Goal: Information Seeking & Learning: Learn about a topic

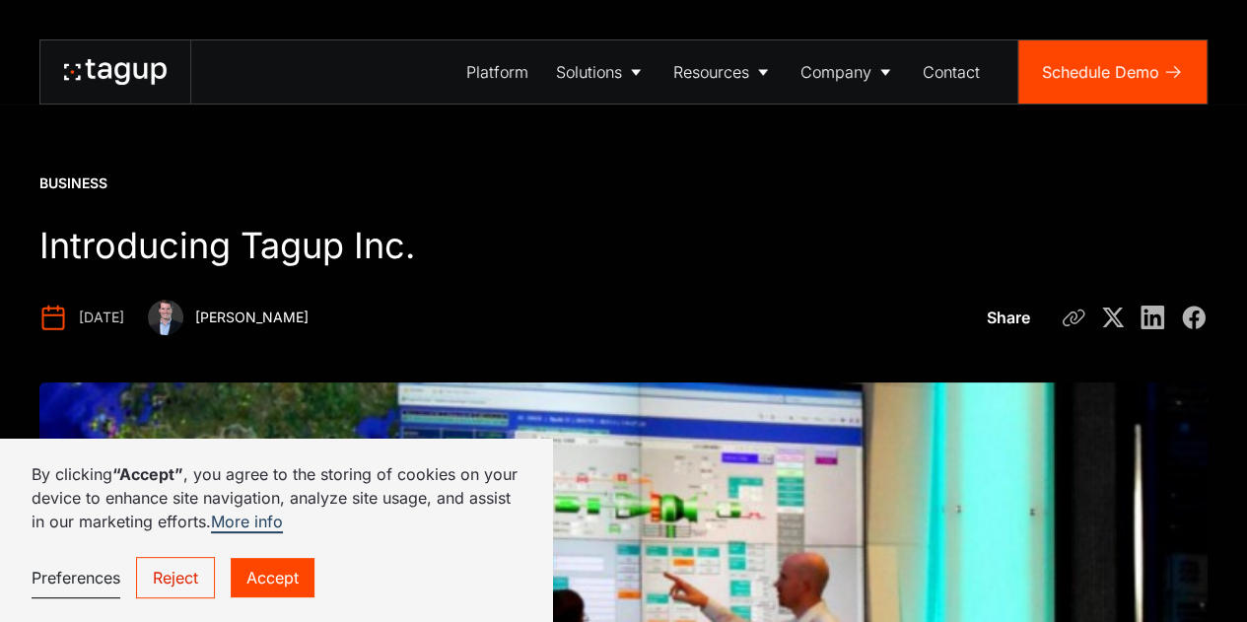
click at [190, 586] on link "Reject" at bounding box center [175, 577] width 79 height 41
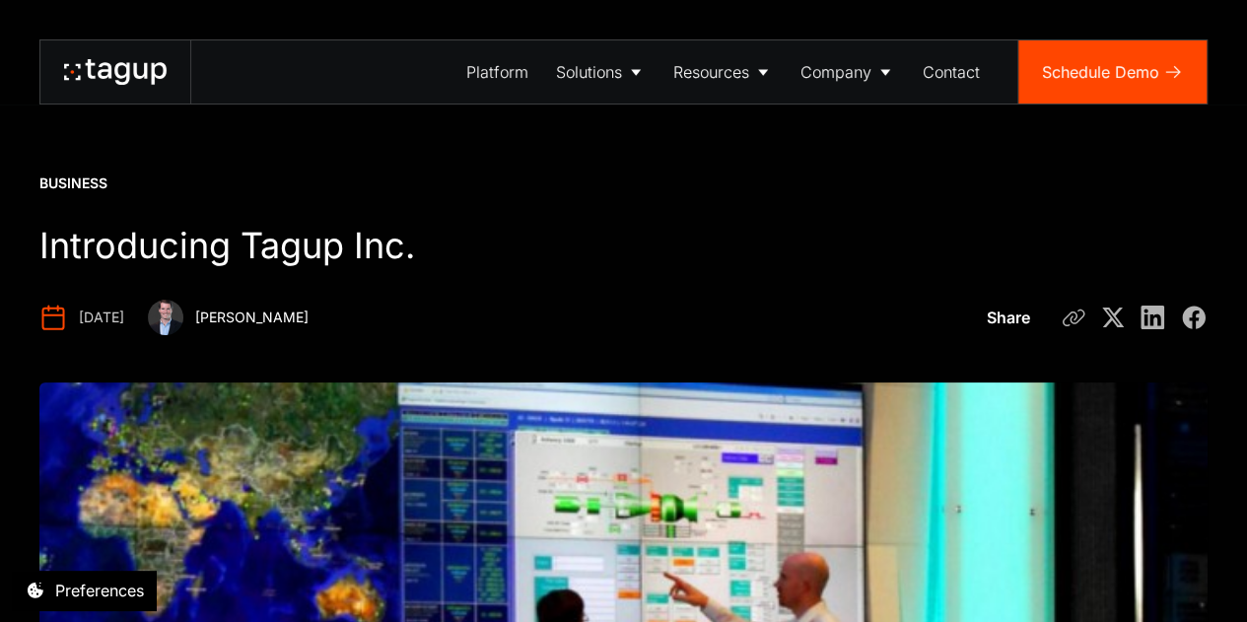
click at [124, 76] on icon at bounding box center [121, 73] width 15 height 23
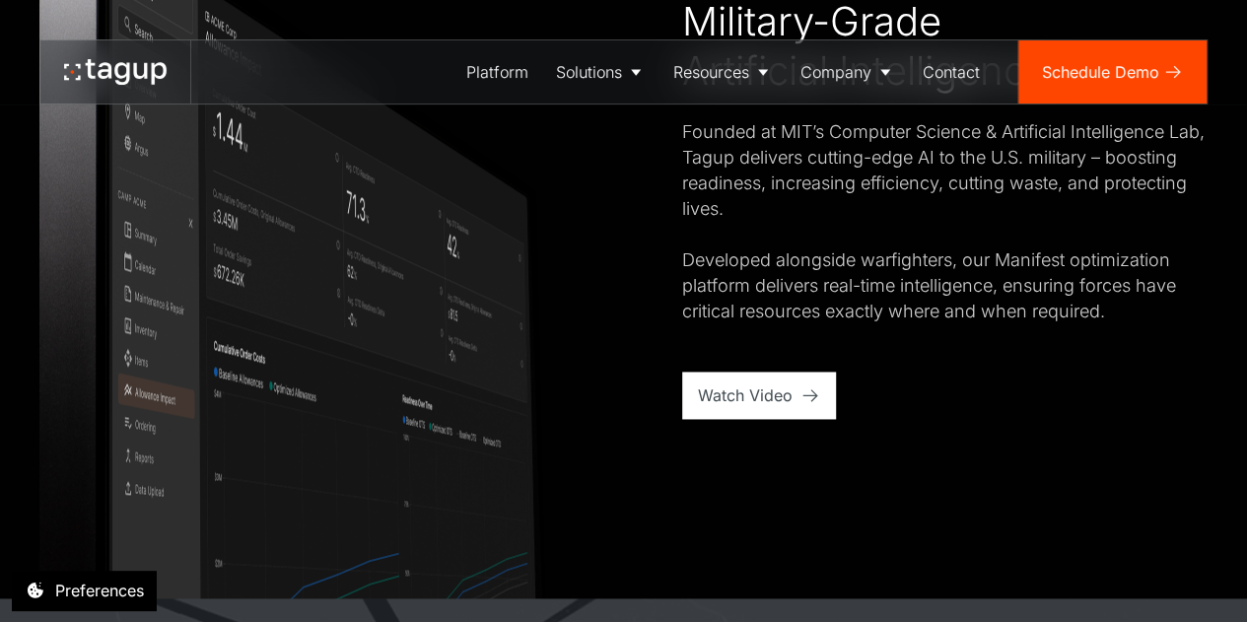
scroll to position [1183, 0]
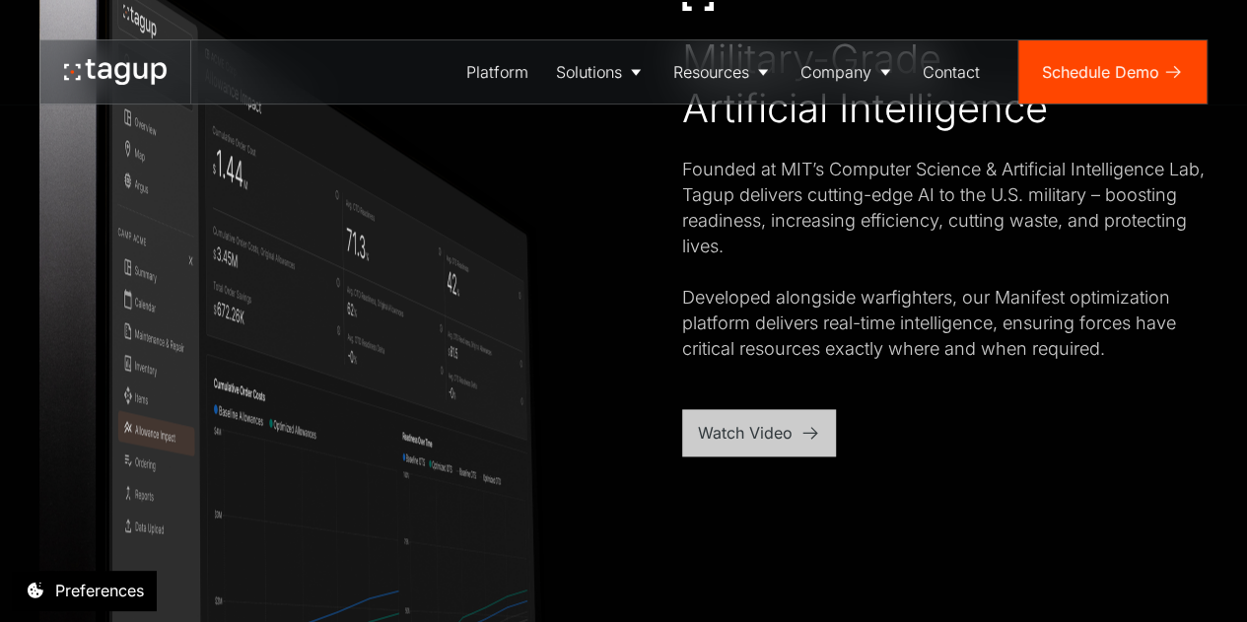
click at [768, 441] on div "Watch Video" at bounding box center [745, 433] width 95 height 24
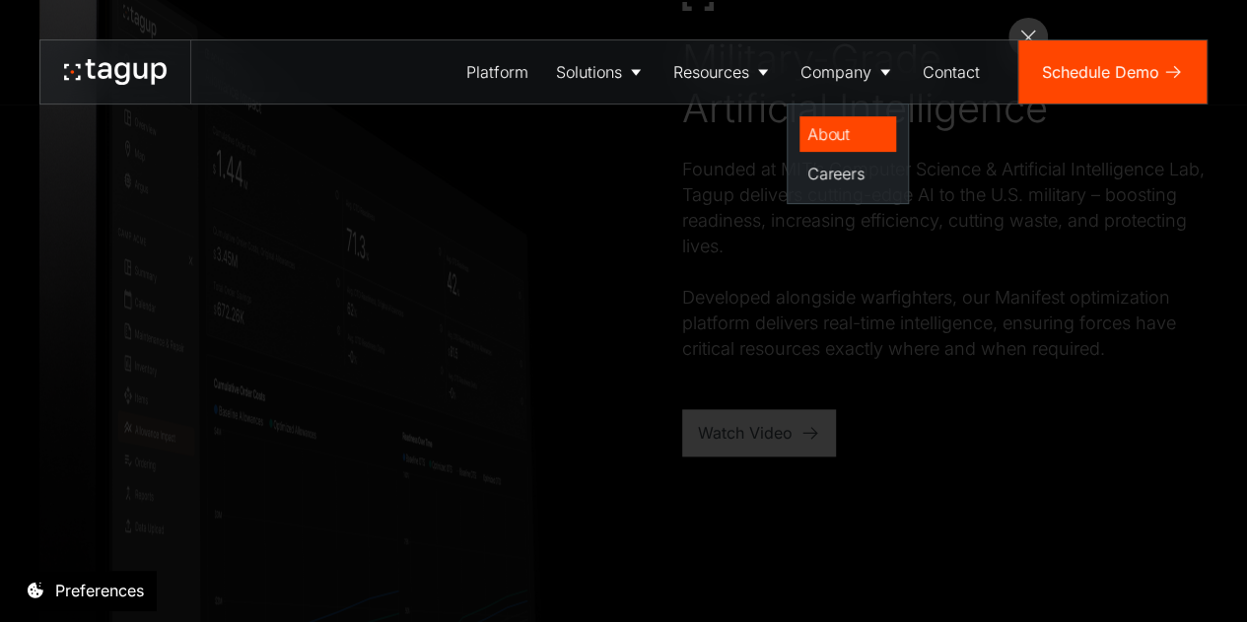
click at [849, 141] on div "About" at bounding box center [848, 134] width 81 height 24
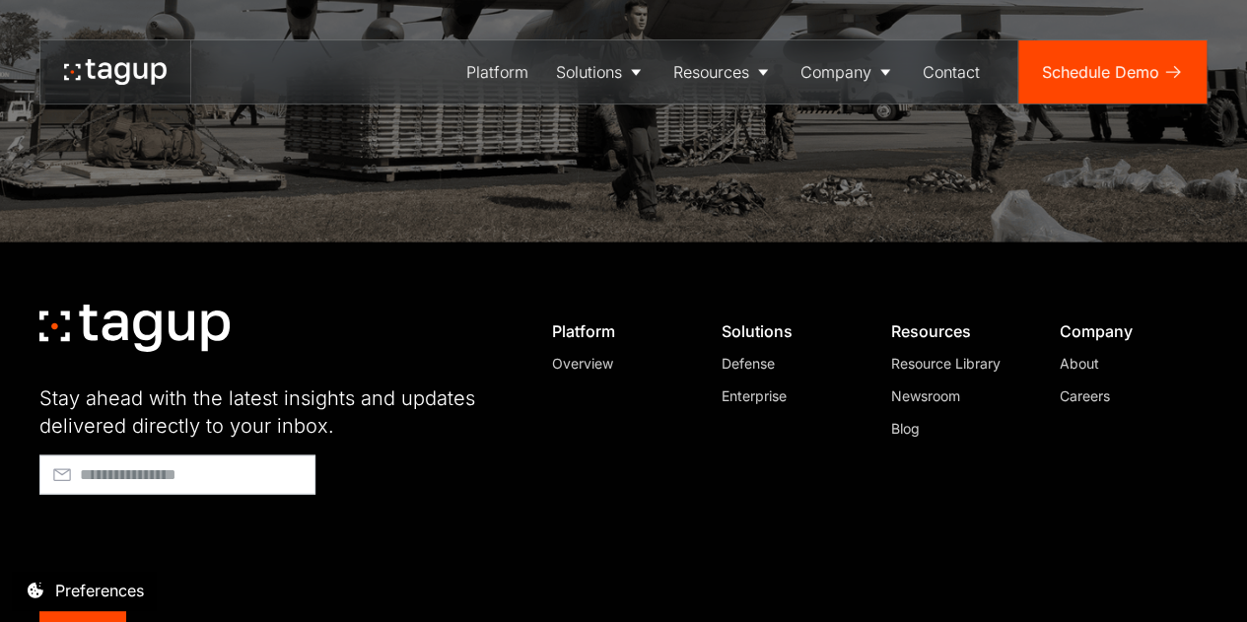
scroll to position [5635, 0]
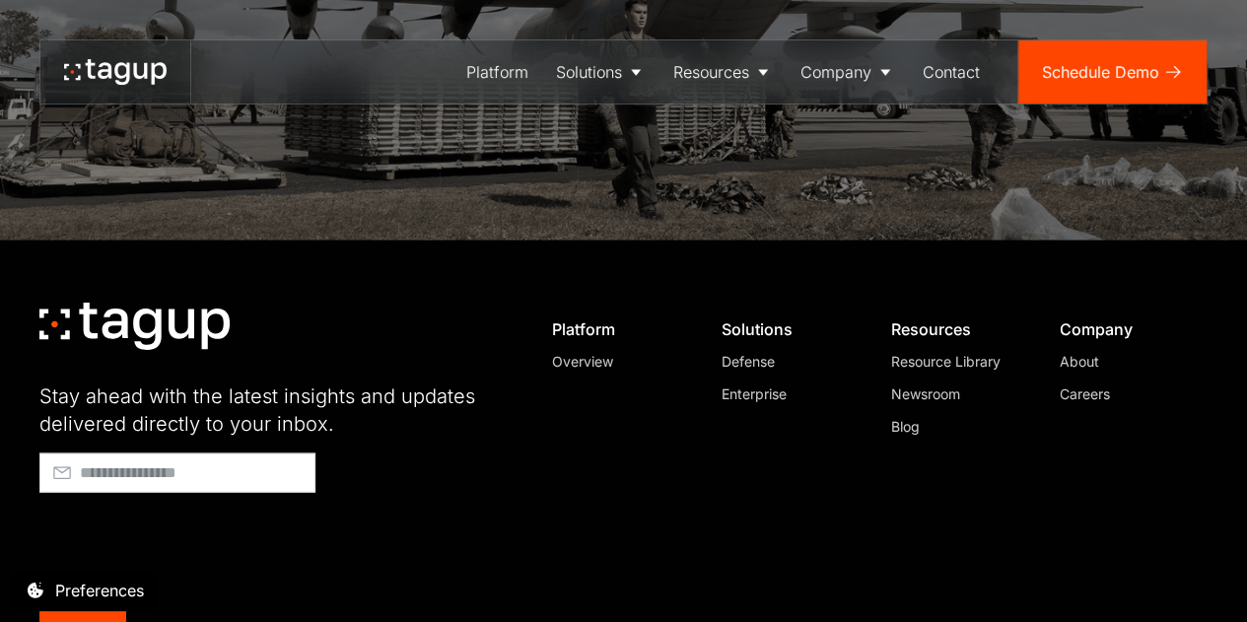
click at [767, 384] on div "Enterprise" at bounding box center [788, 394] width 132 height 21
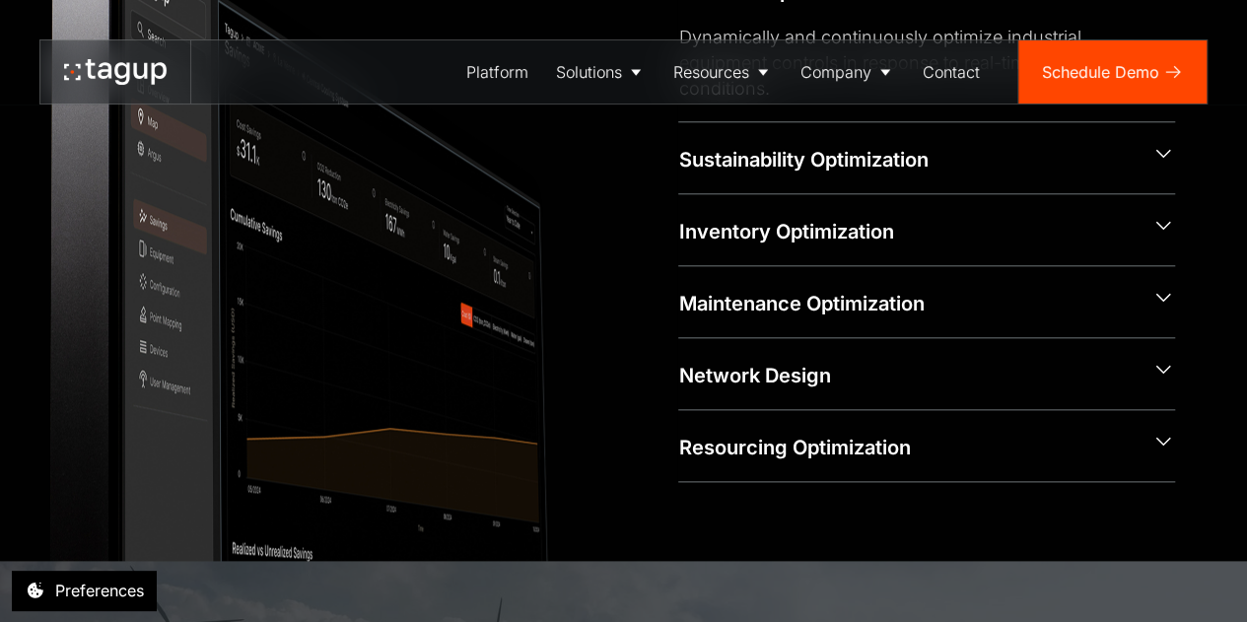
scroll to position [986, 0]
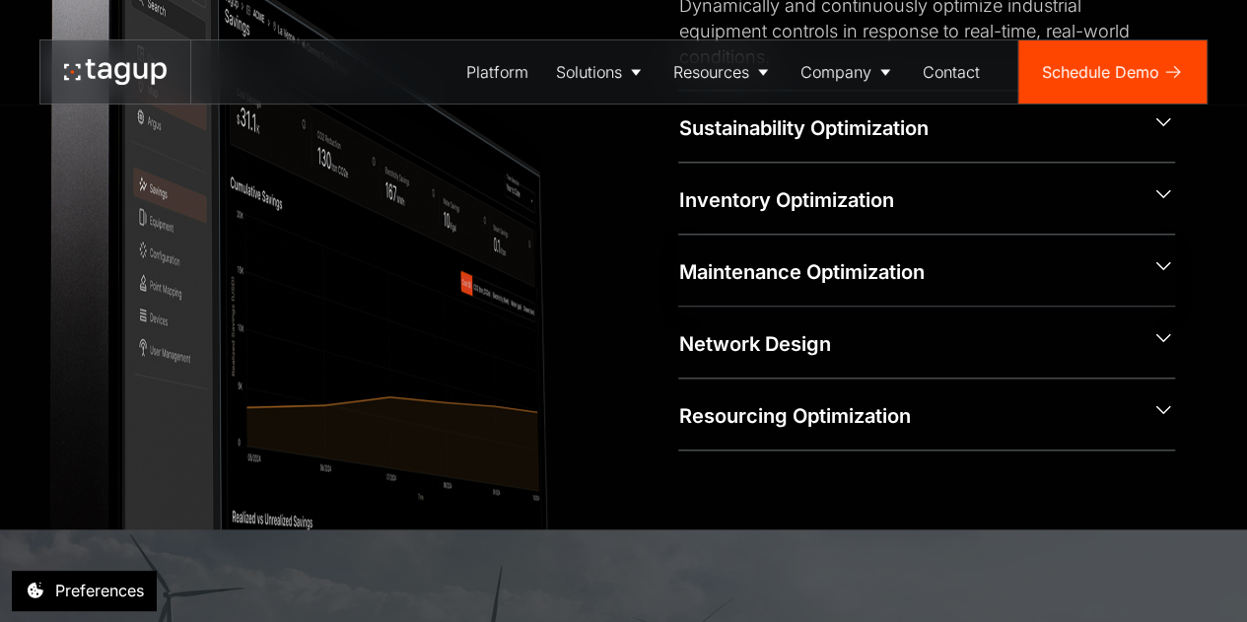
click at [1164, 259] on icon at bounding box center [1164, 265] width 24 height 25
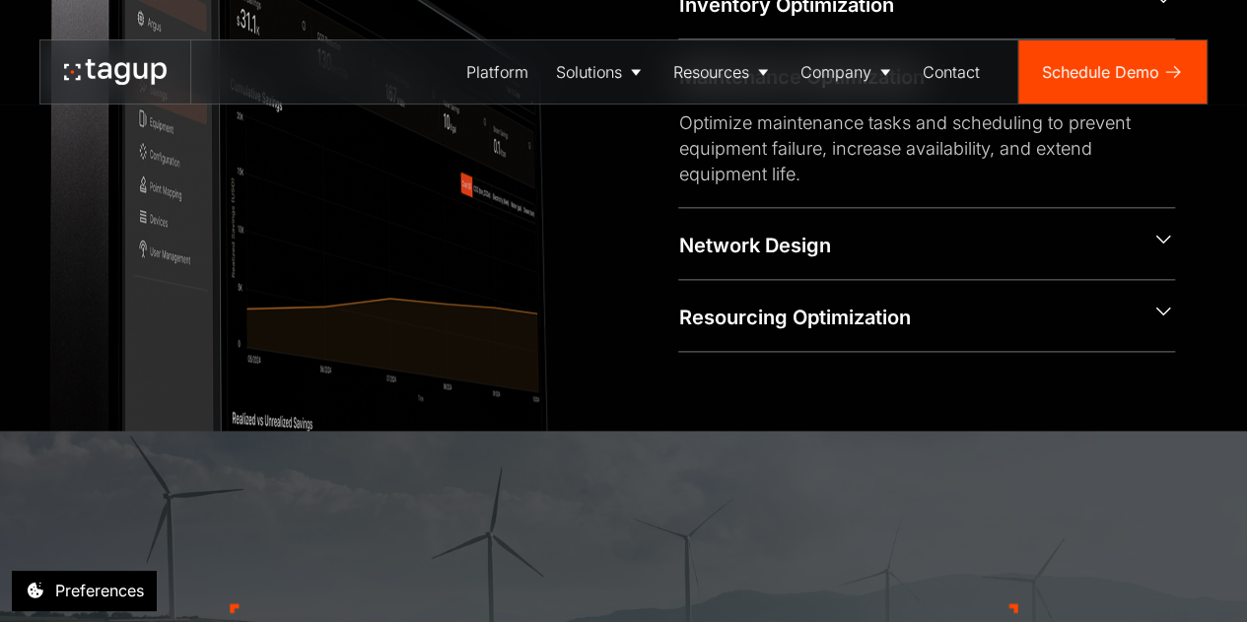
scroll to position [789, 0]
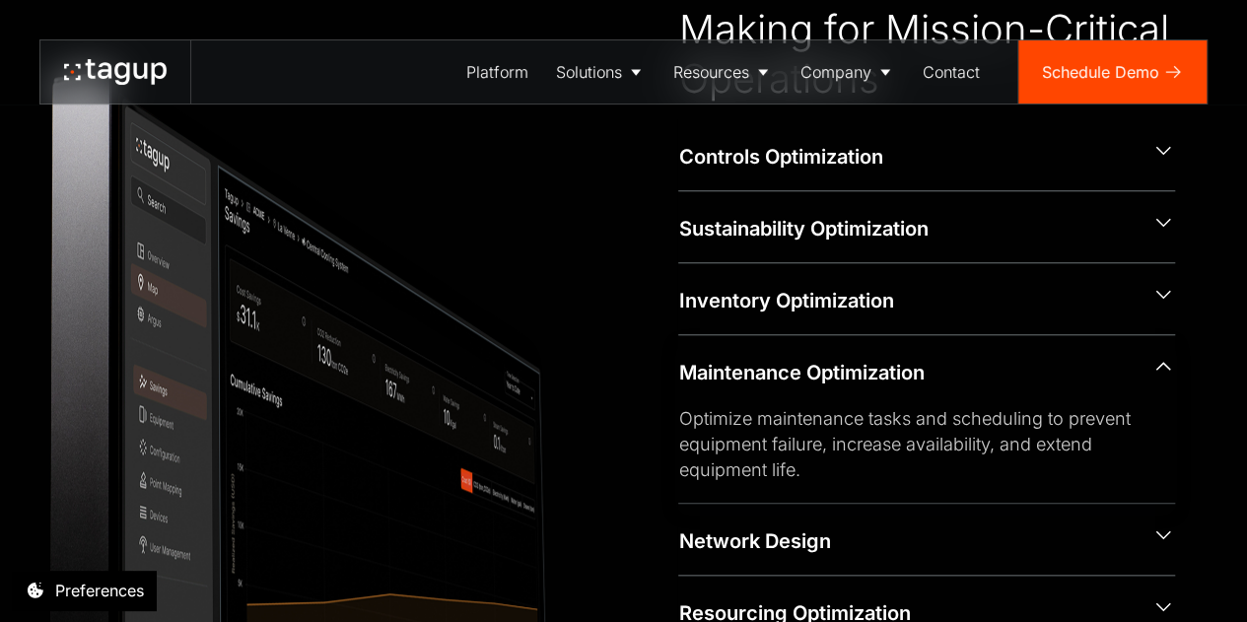
click at [1157, 357] on icon at bounding box center [1164, 366] width 24 height 25
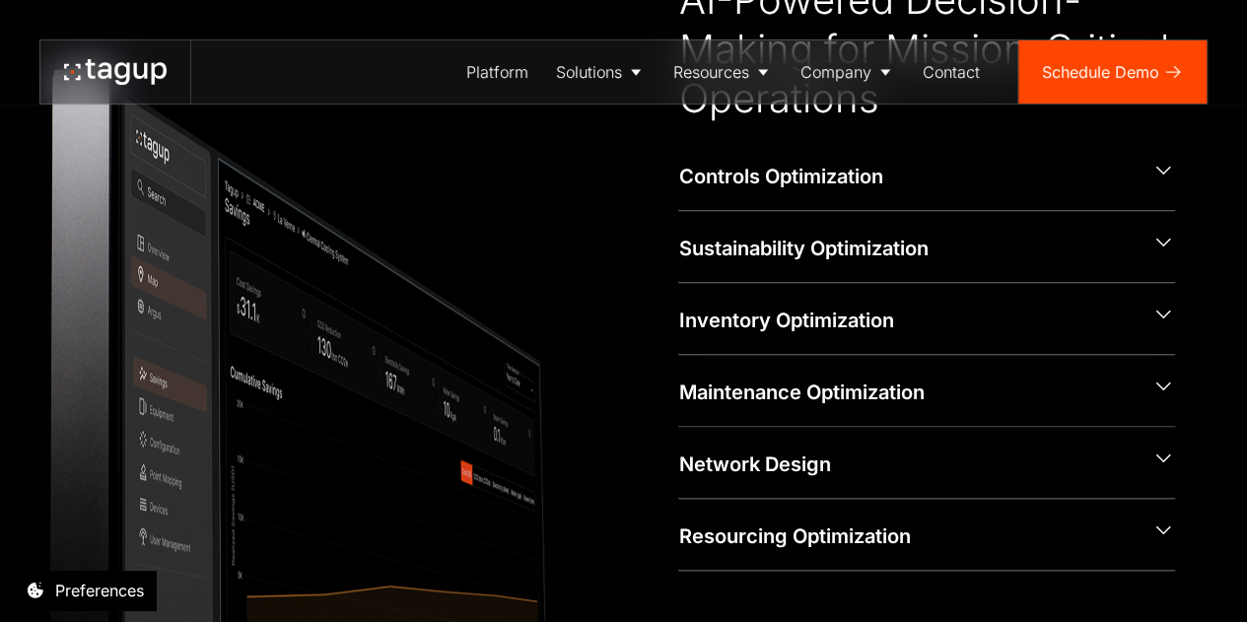
scroll to position [781, 0]
